Goal: Obtain resource: Obtain resource

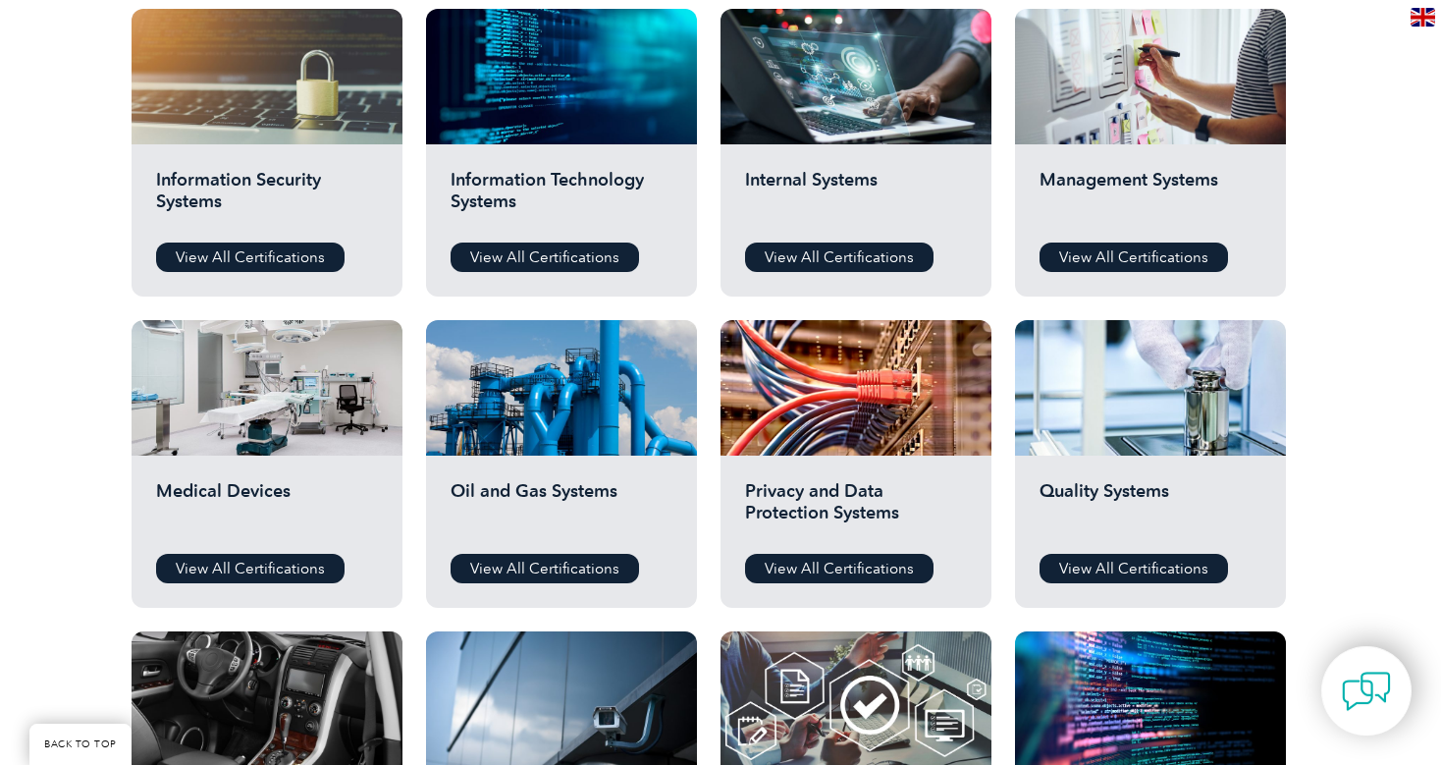
scroll to position [1048, 0]
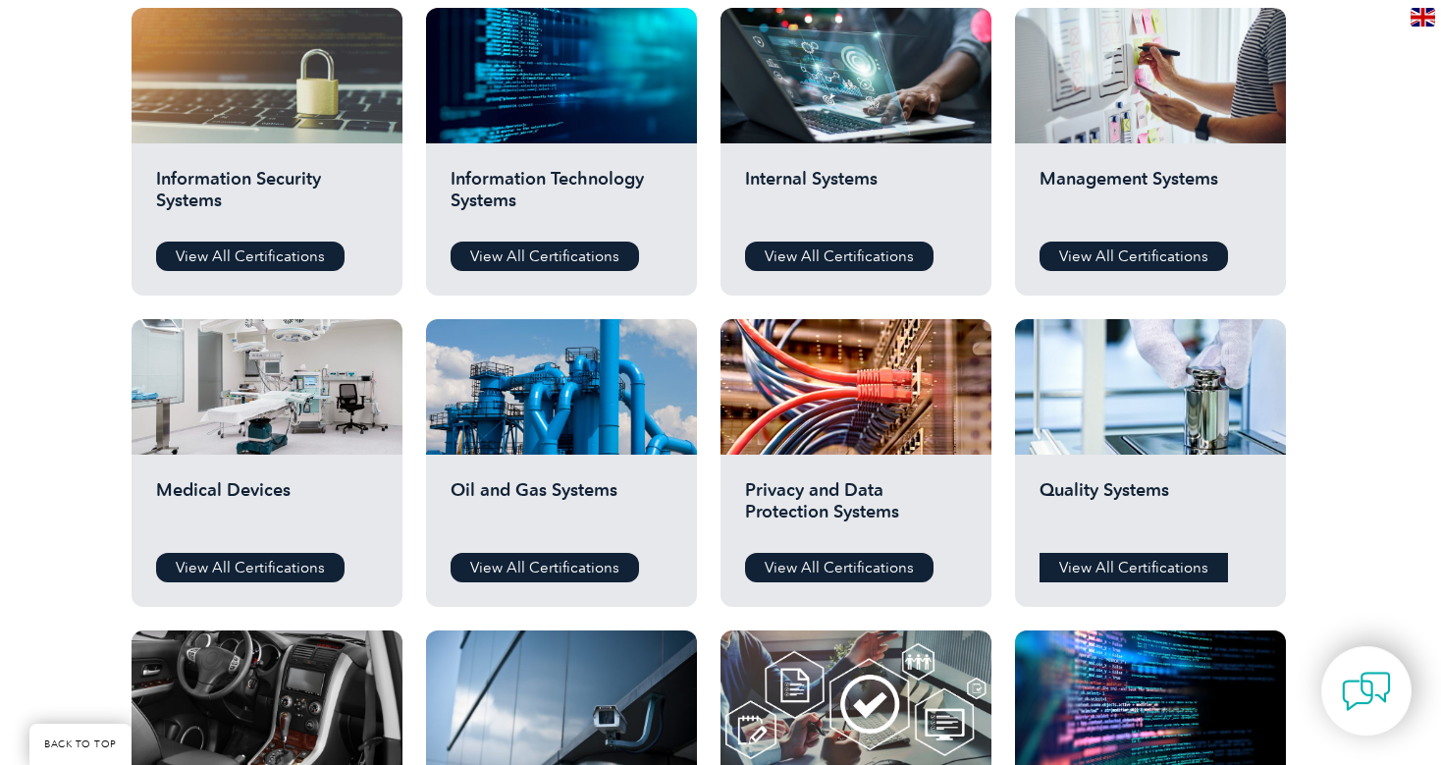
click at [1078, 573] on link "View All Certifications" at bounding box center [1134, 567] width 189 height 29
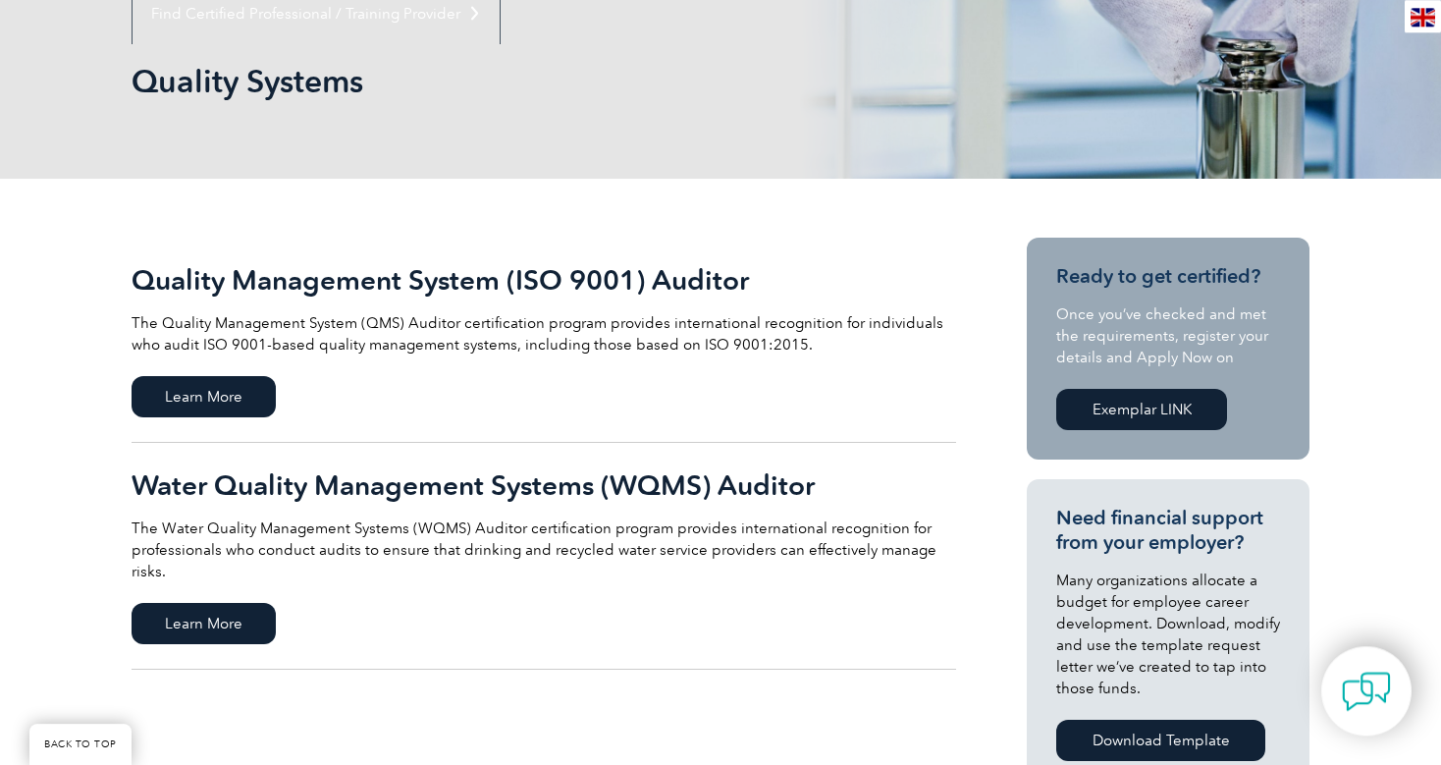
scroll to position [263, 0]
click at [231, 402] on span "Learn More" at bounding box center [204, 395] width 144 height 41
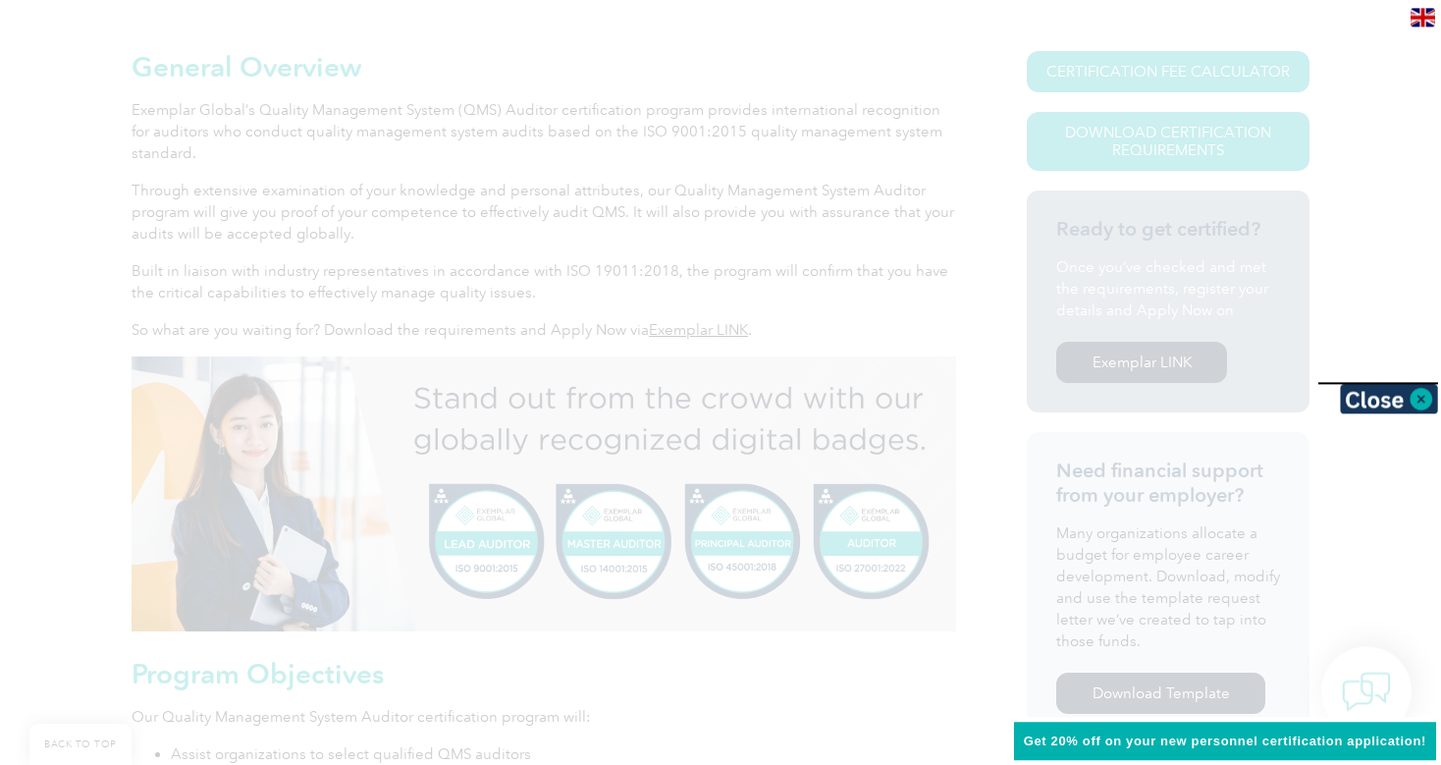
scroll to position [450, 0]
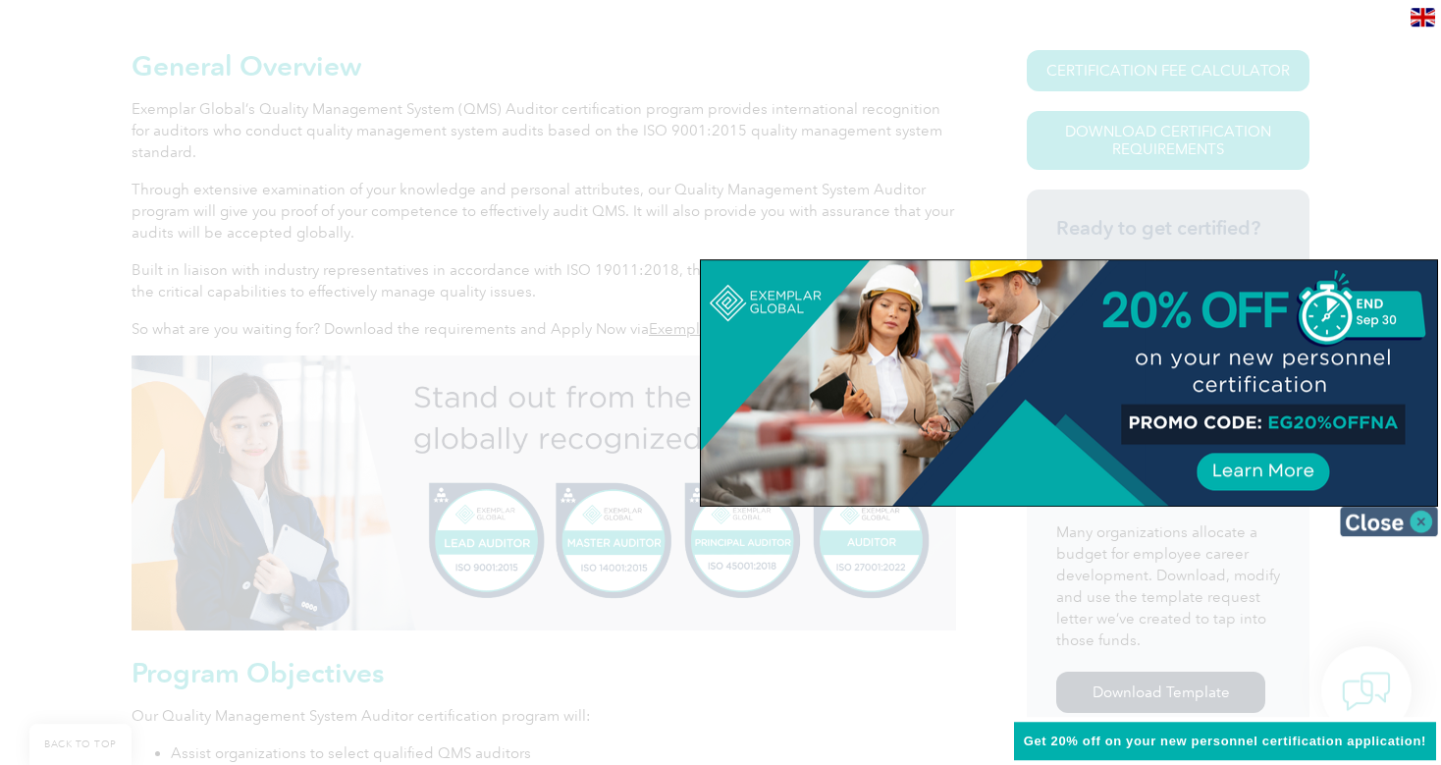
click at [1425, 531] on img at bounding box center [1389, 521] width 98 height 29
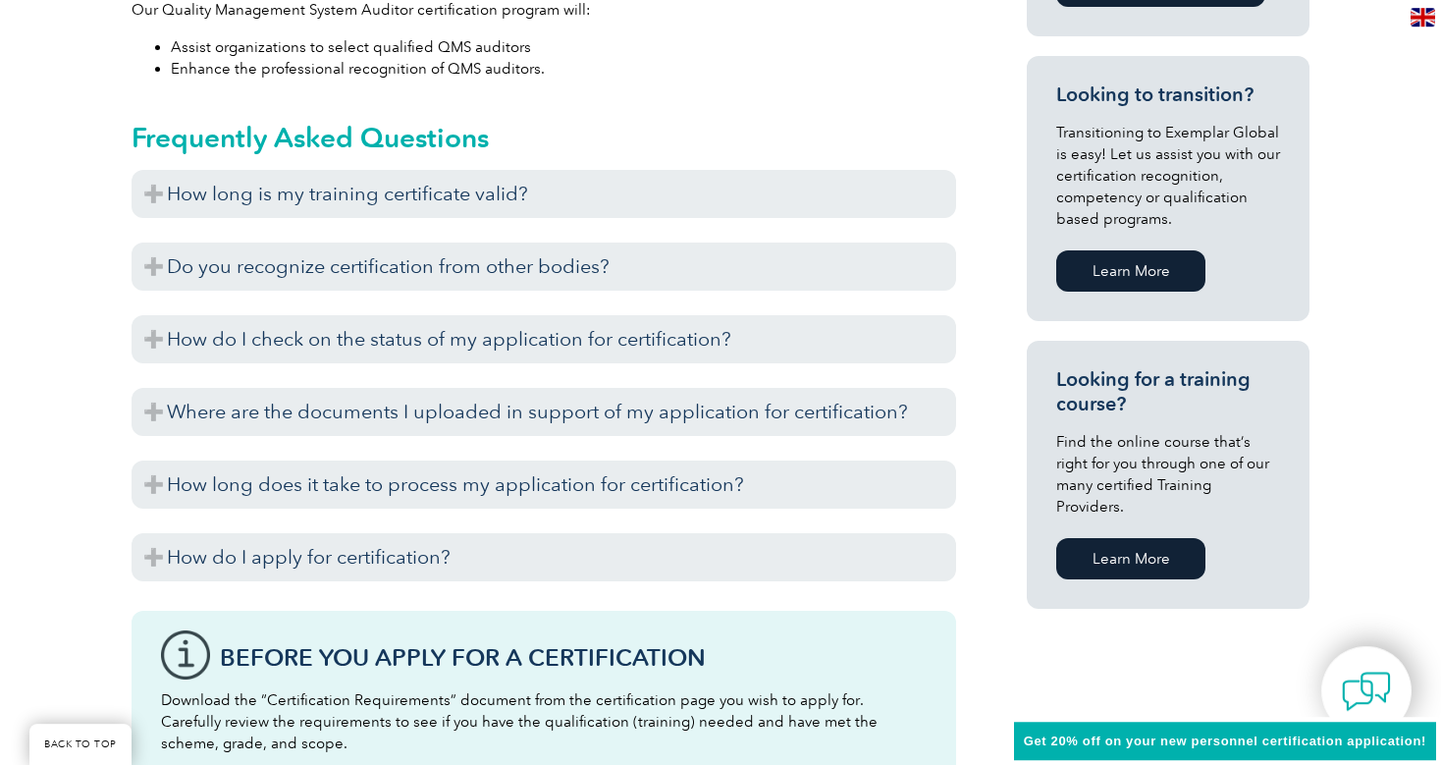
scroll to position [1157, 0]
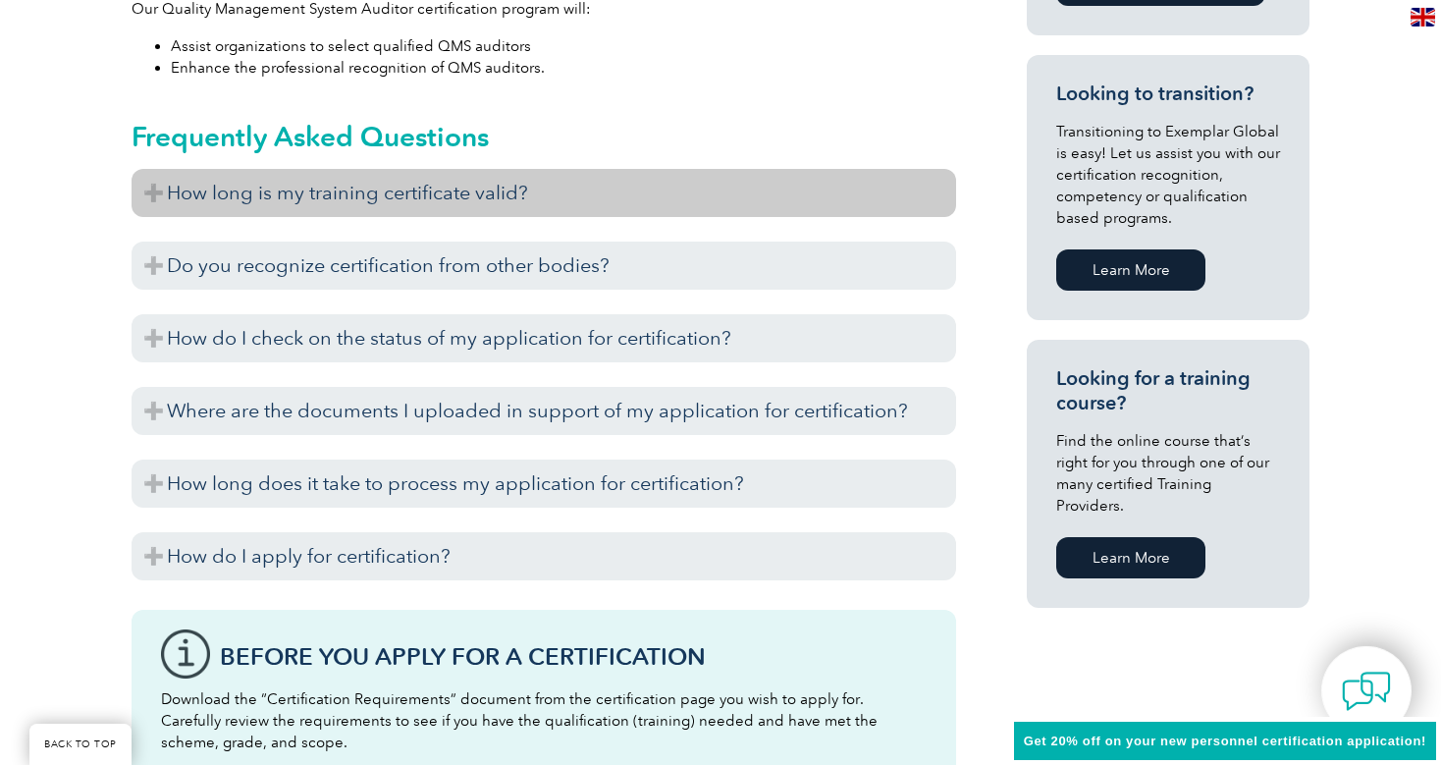
click at [151, 189] on h3 "How long is my training certificate valid?" at bounding box center [544, 193] width 825 height 48
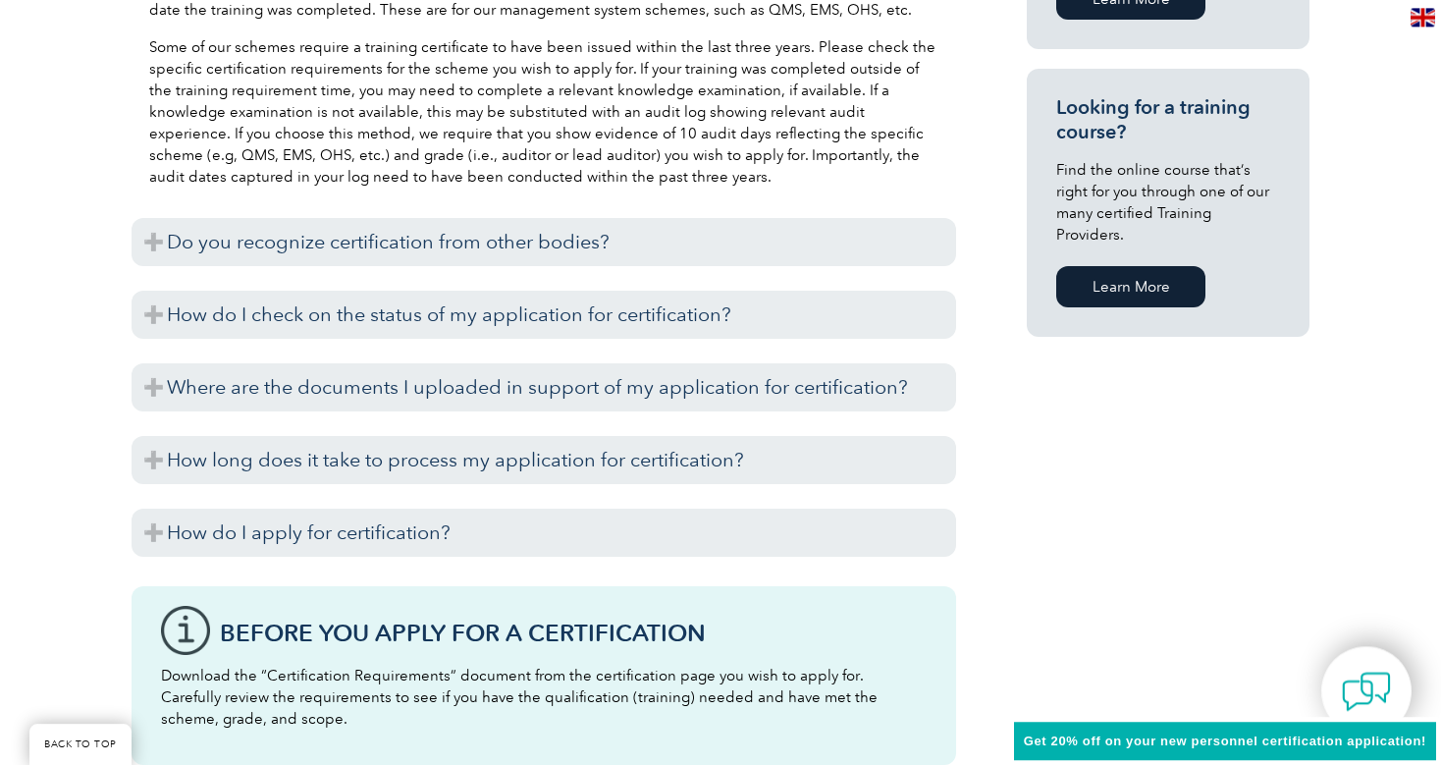
scroll to position [1431, 0]
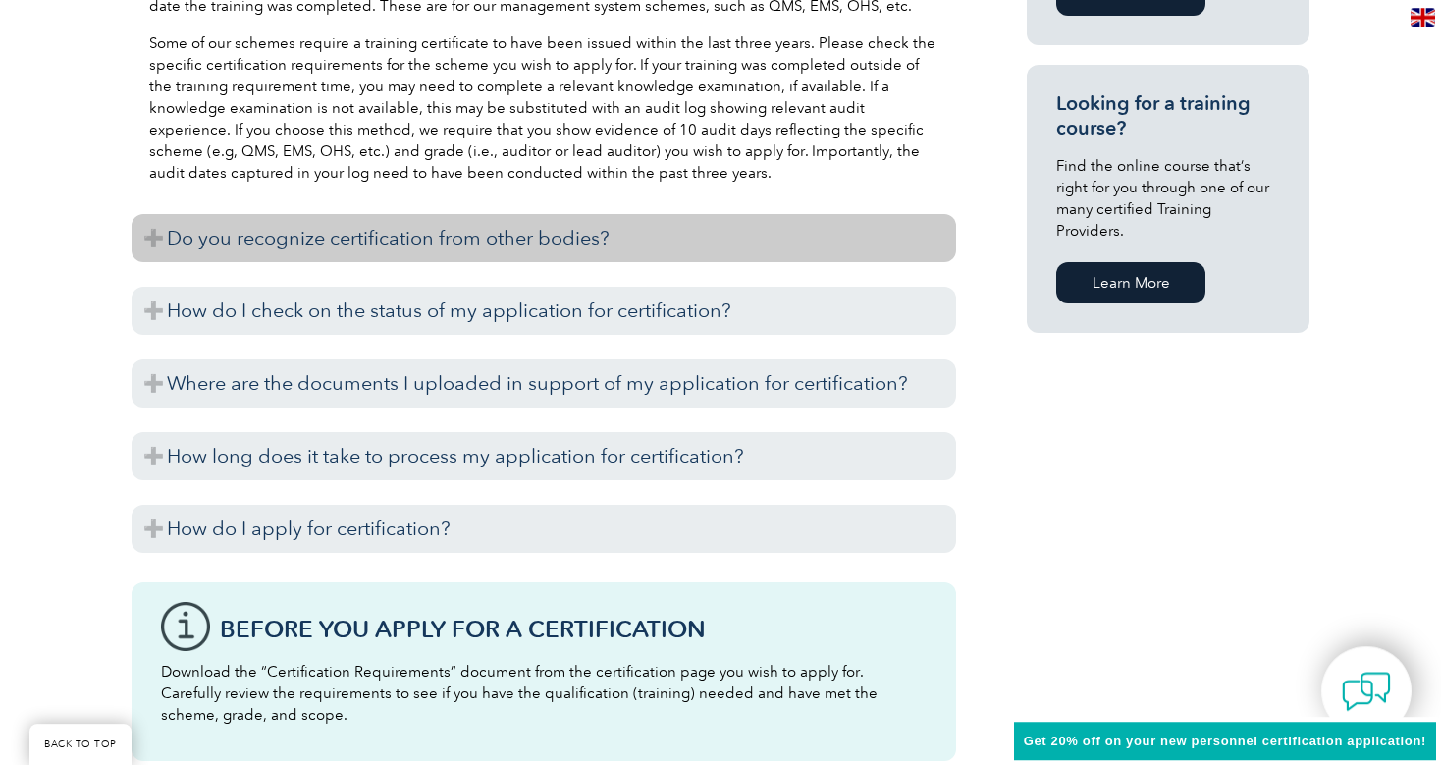
click at [148, 235] on h3 "Do you recognize certification from other bodies?" at bounding box center [544, 238] width 825 height 48
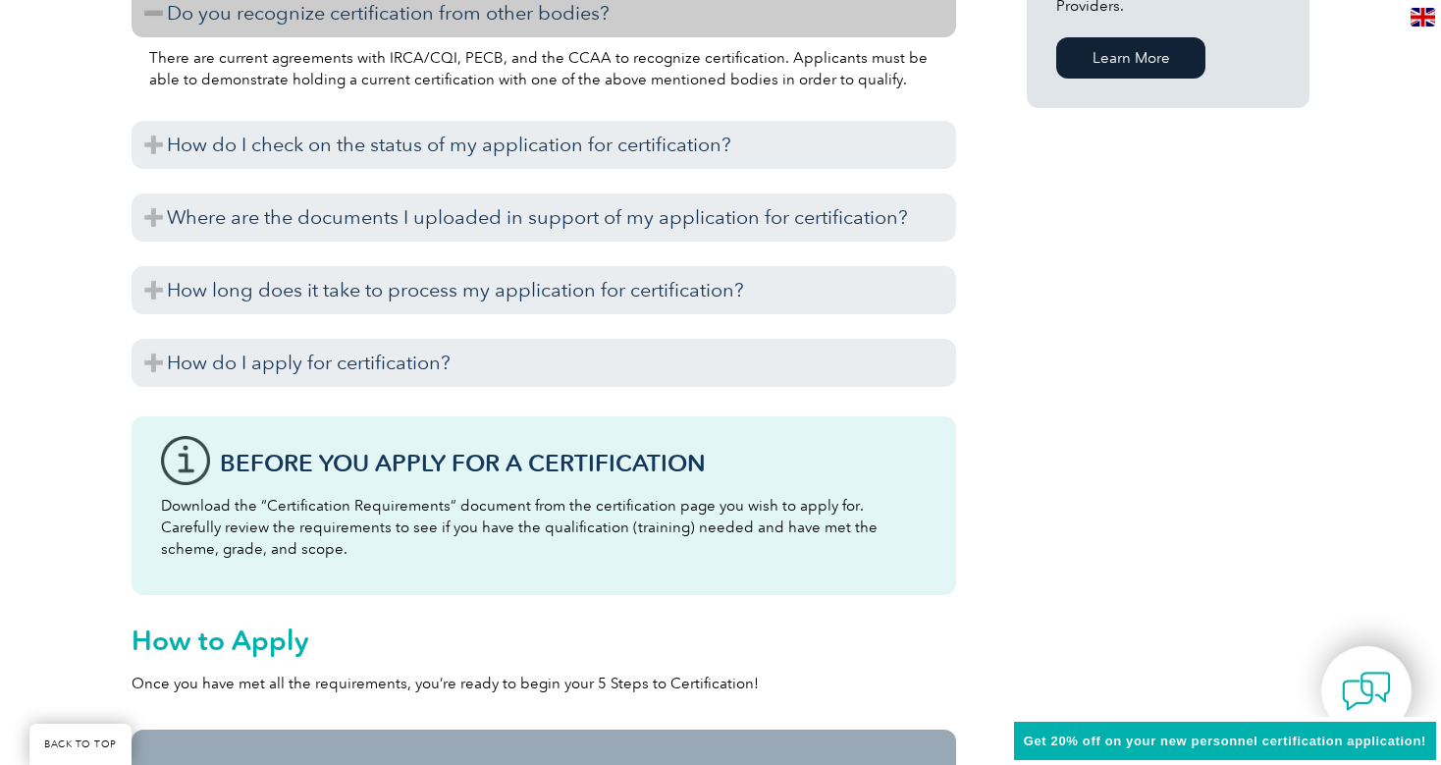
scroll to position [1662, 0]
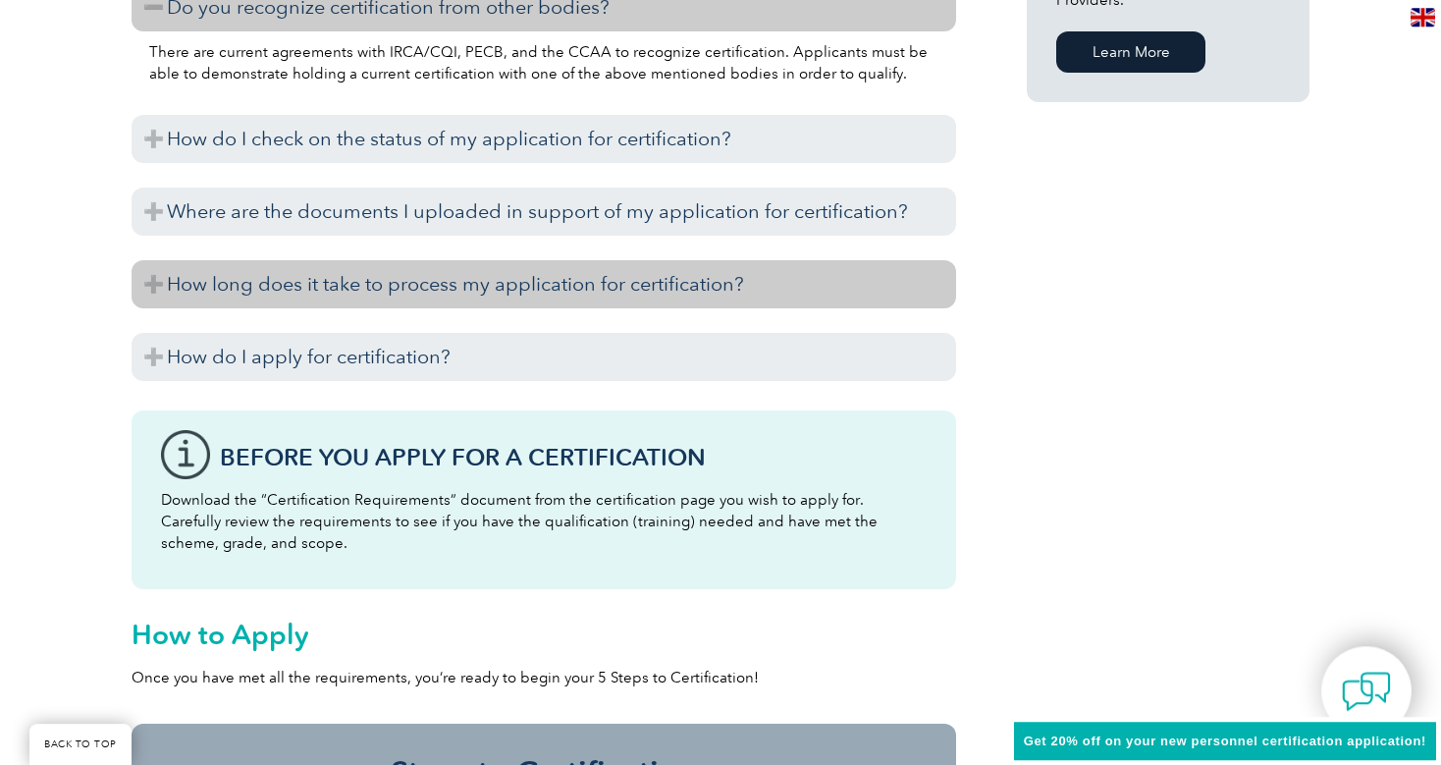
click at [157, 284] on h3 "How long does it take to process my application for certification?" at bounding box center [544, 284] width 825 height 48
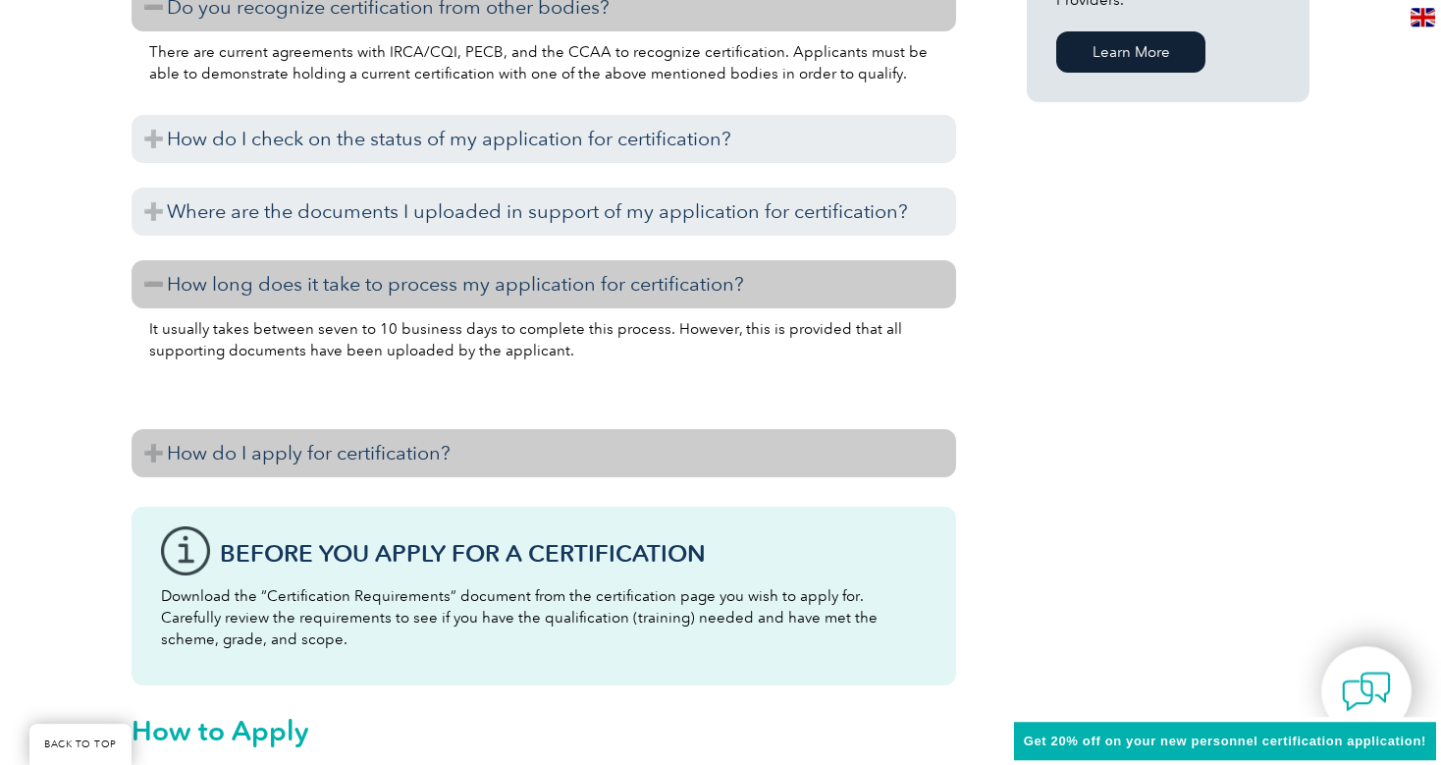
click at [165, 458] on h3 "How do I apply for certification?" at bounding box center [544, 453] width 825 height 48
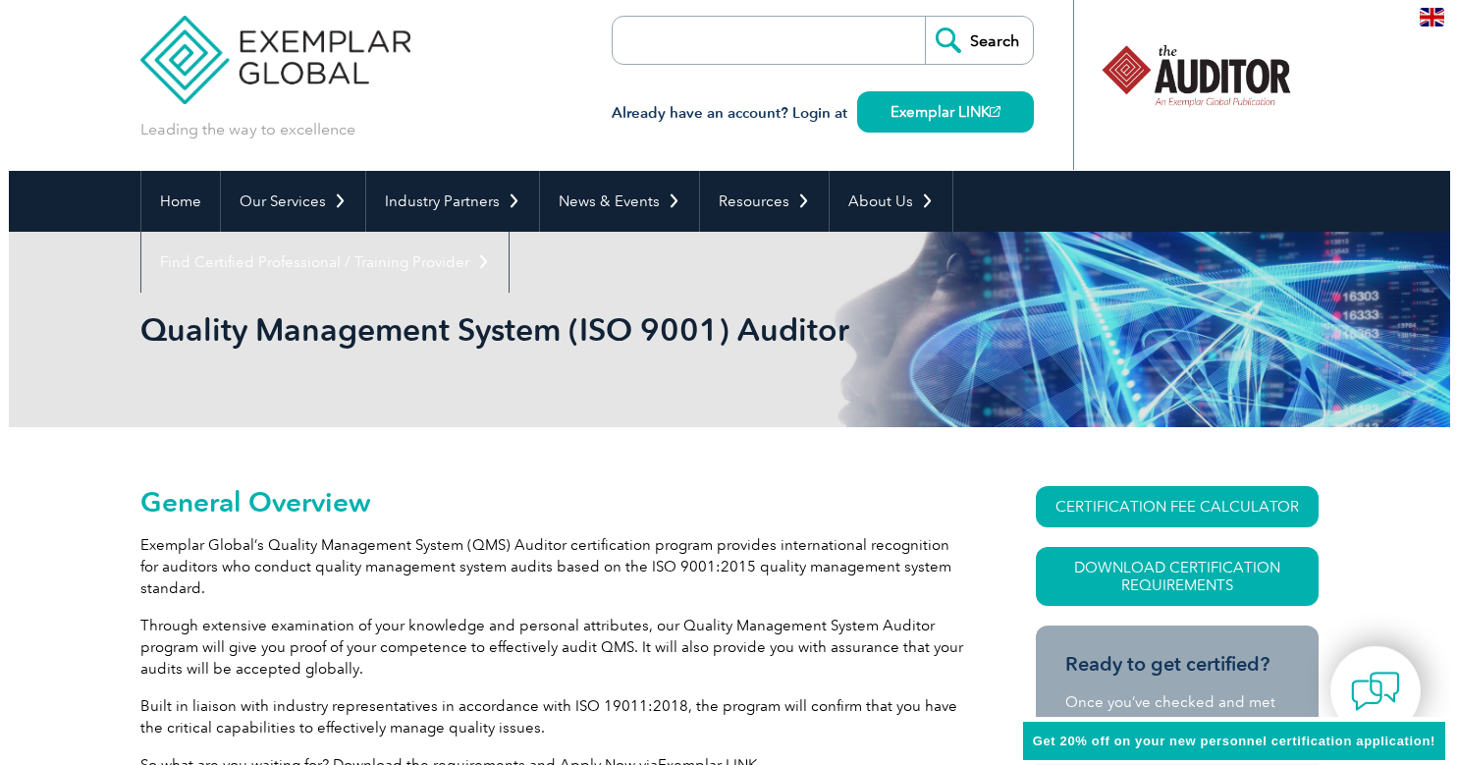
scroll to position [0, 0]
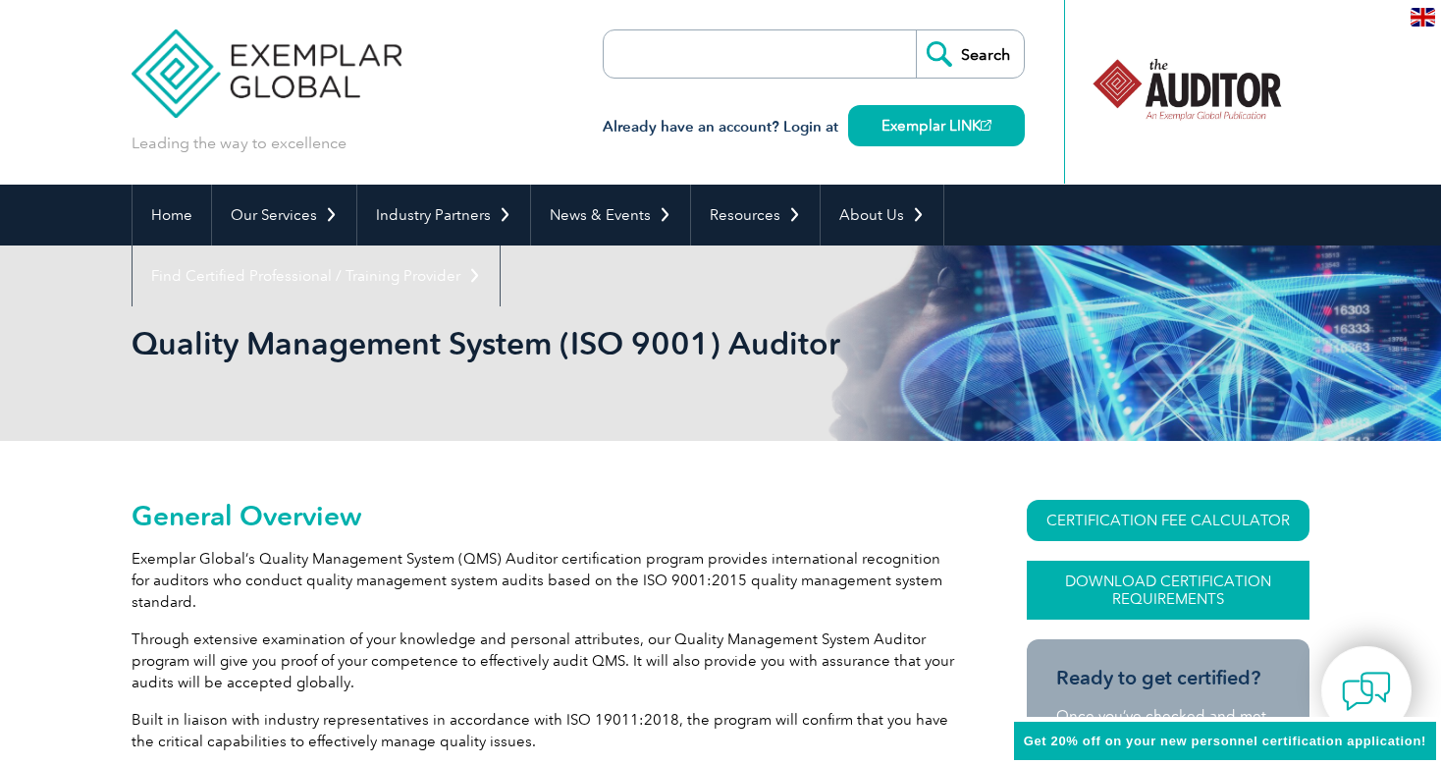
click at [1088, 577] on link "Download Certification Requirements" at bounding box center [1168, 590] width 283 height 59
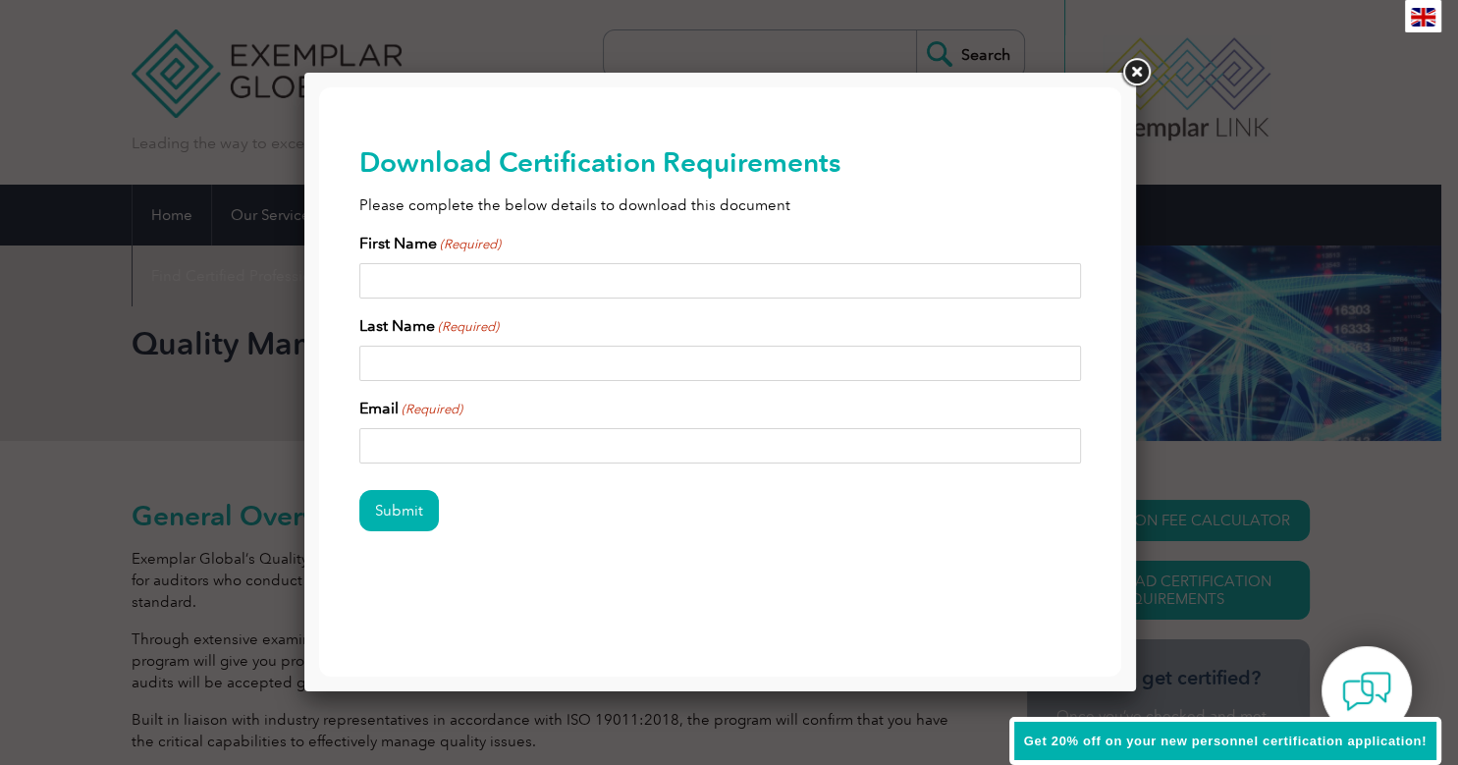
click at [739, 293] on input "First Name (Required)" at bounding box center [720, 280] width 722 height 35
type input "Kristin"
type input "Traut"
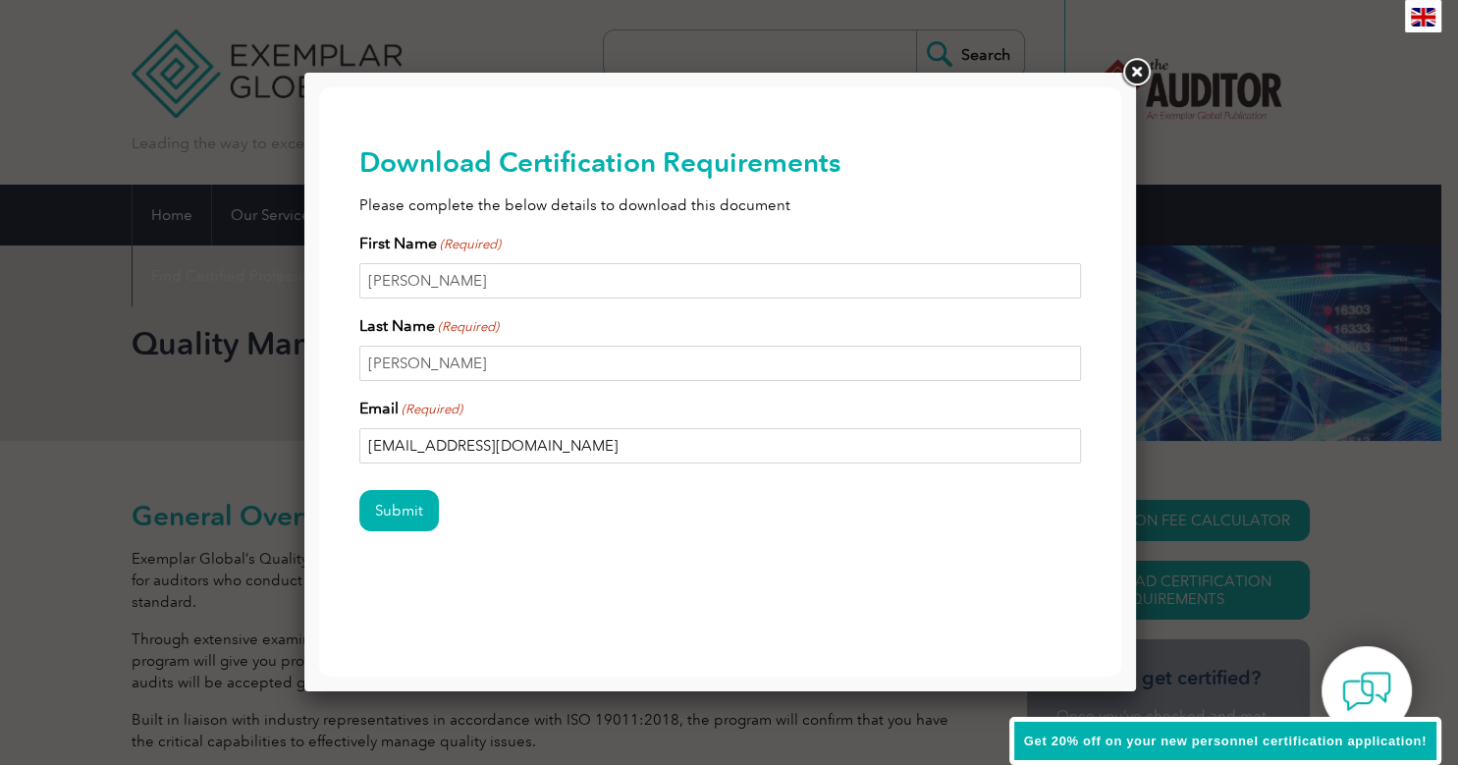
type input "ktraut9@gmail.com"
click at [359, 490] on input "Submit" at bounding box center [399, 510] width 80 height 41
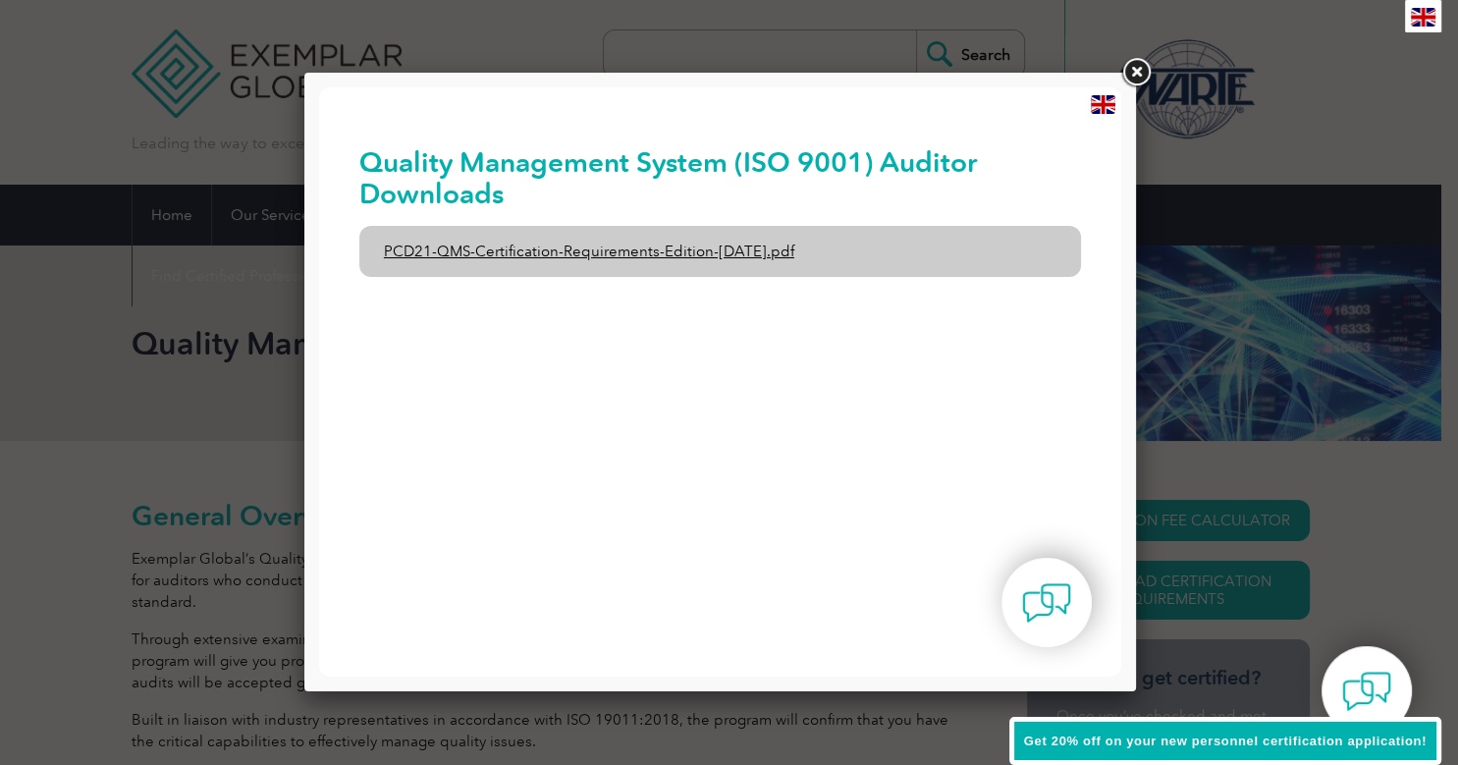
click at [705, 262] on link "PCD21-QMS-Certification-Requirements-Edition-2-April-2022.pdf" at bounding box center [720, 251] width 722 height 51
